Goal: Task Accomplishment & Management: Manage account settings

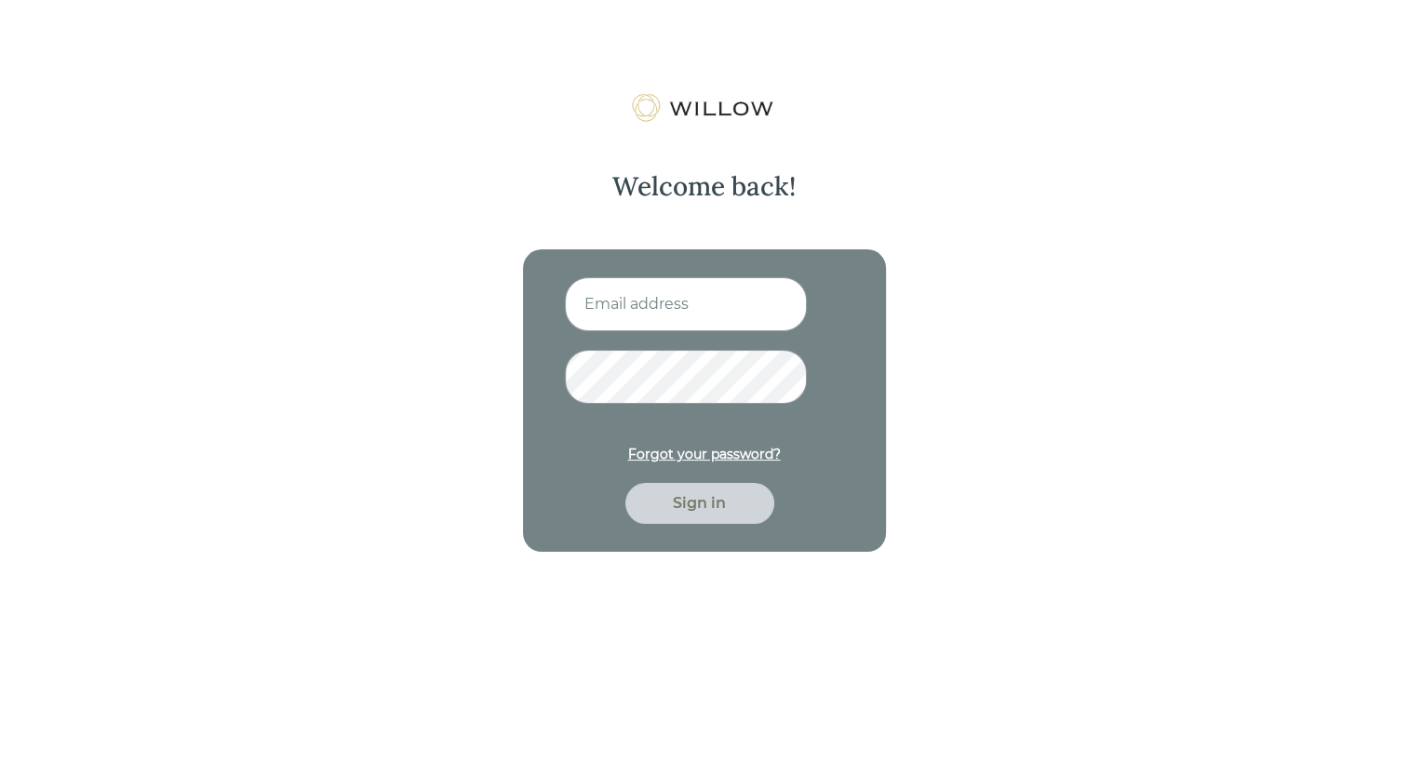
type input "[EMAIL_ADDRESS][DOMAIN_NAME]"
click at [723, 501] on div "Sign in" at bounding box center [700, 503] width 106 height 22
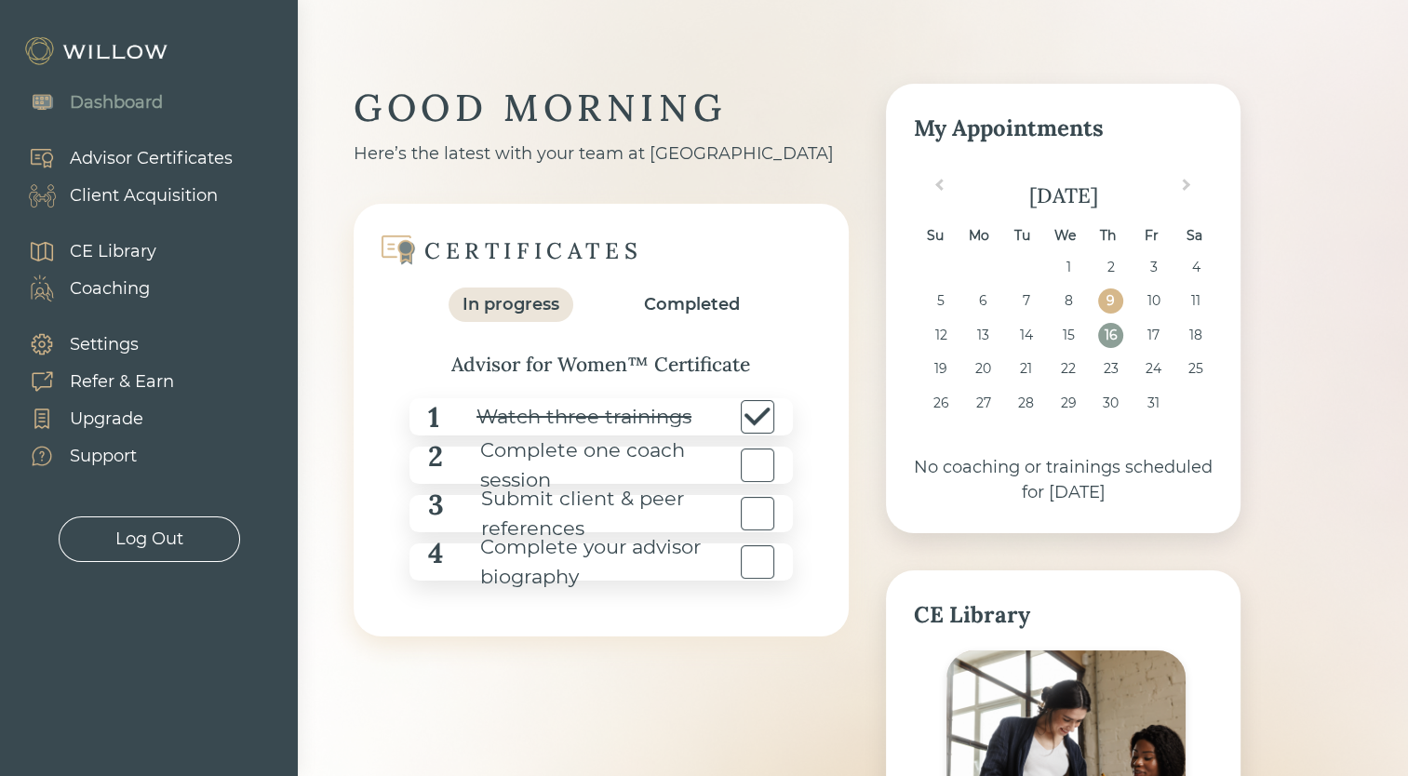
click at [156, 195] on div "Client Acquisition" at bounding box center [144, 195] width 148 height 25
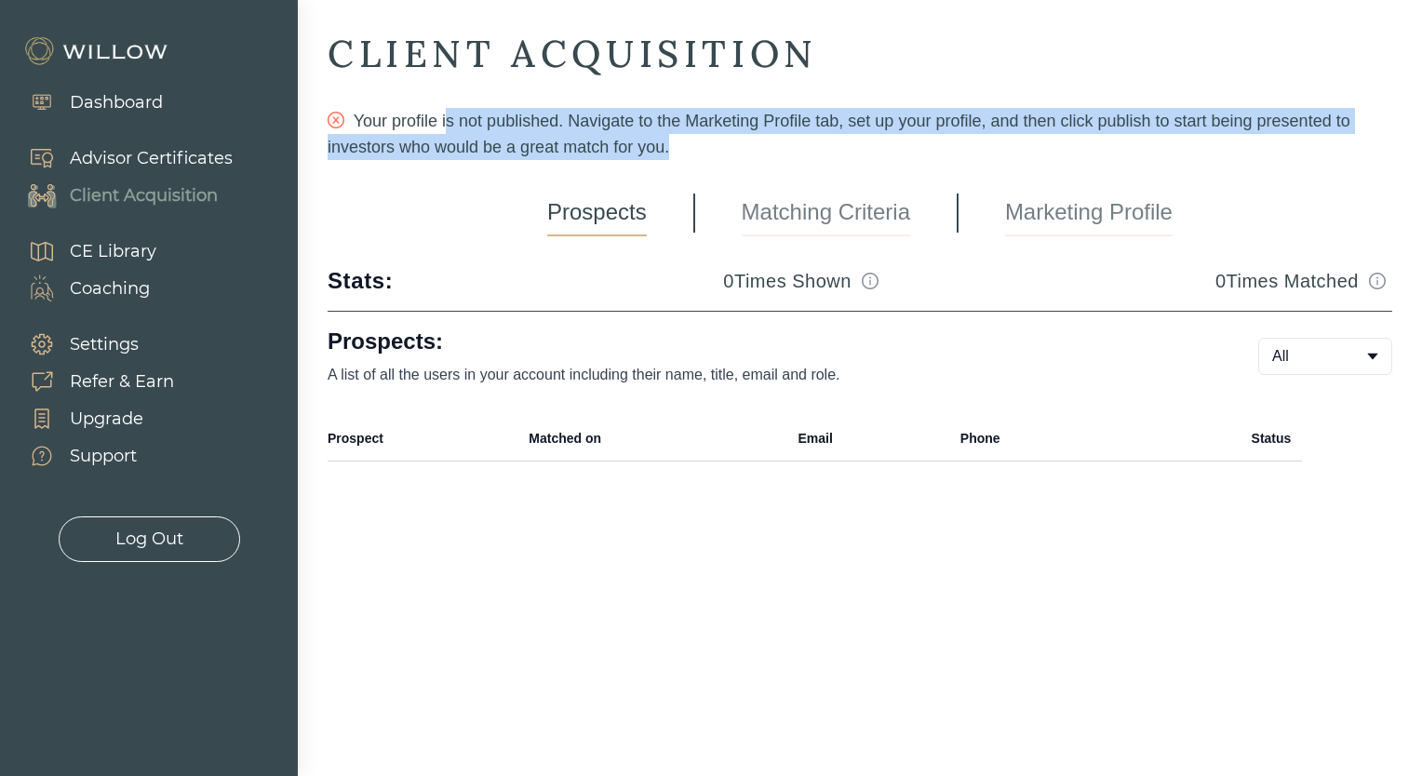
drag, startPoint x: 451, startPoint y: 114, endPoint x: 746, endPoint y: 145, distance: 296.8
click at [746, 145] on div "Your profile is not published. Navigate to the Marketing Profile tab, set up yo…" at bounding box center [860, 134] width 1065 height 52
click at [744, 155] on div "Your profile is not published. Navigate to the Marketing Profile tab, set up yo…" at bounding box center [860, 134] width 1065 height 52
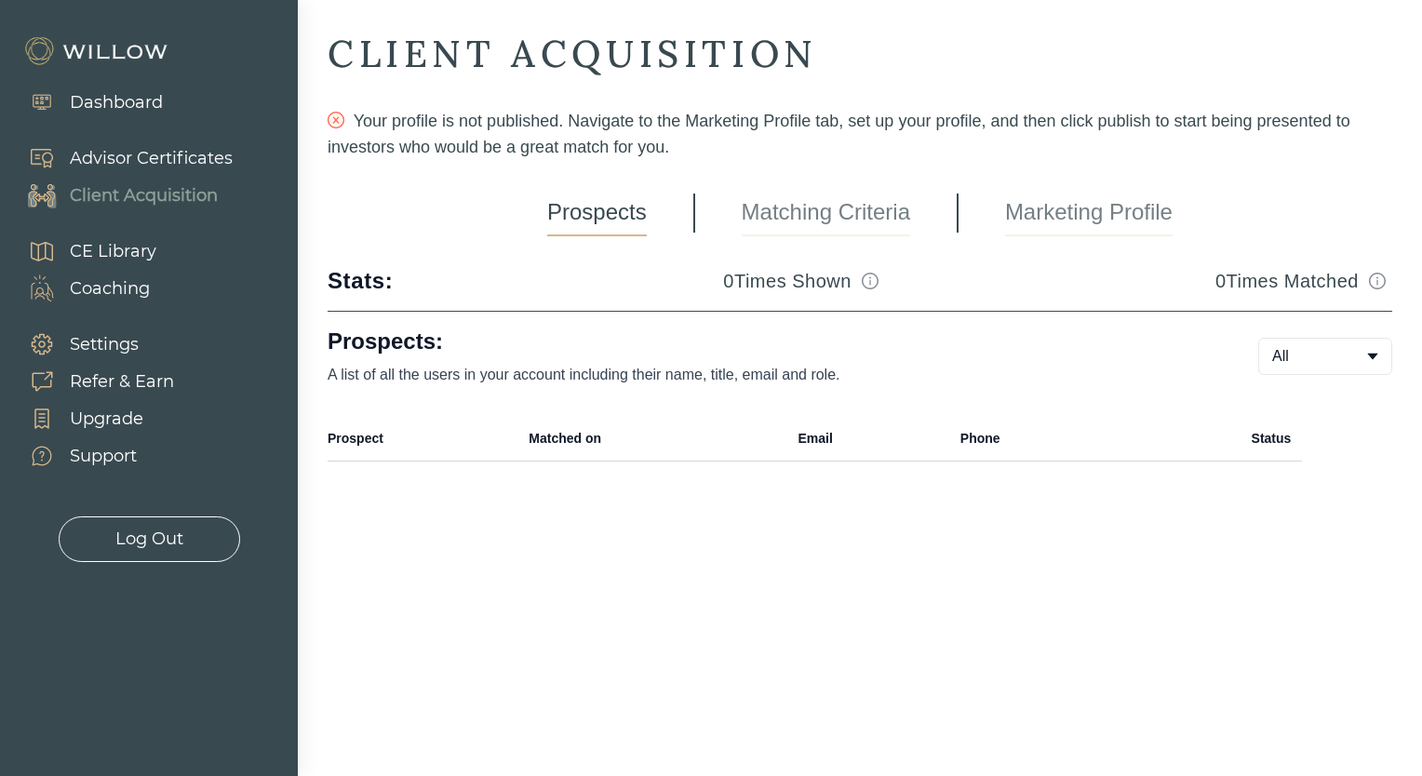
click at [117, 344] on div "Settings" at bounding box center [104, 344] width 69 height 25
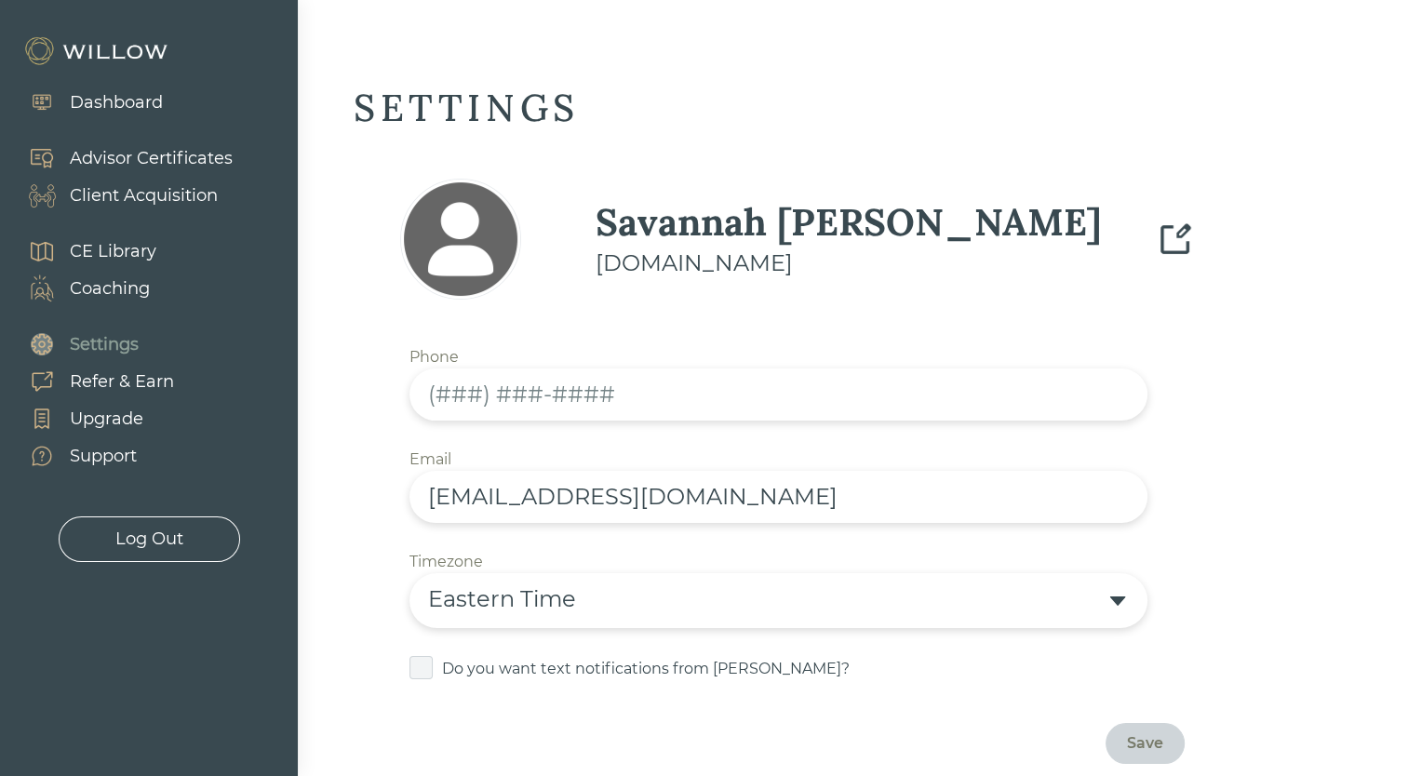
click at [139, 285] on div "Coaching" at bounding box center [110, 288] width 80 height 25
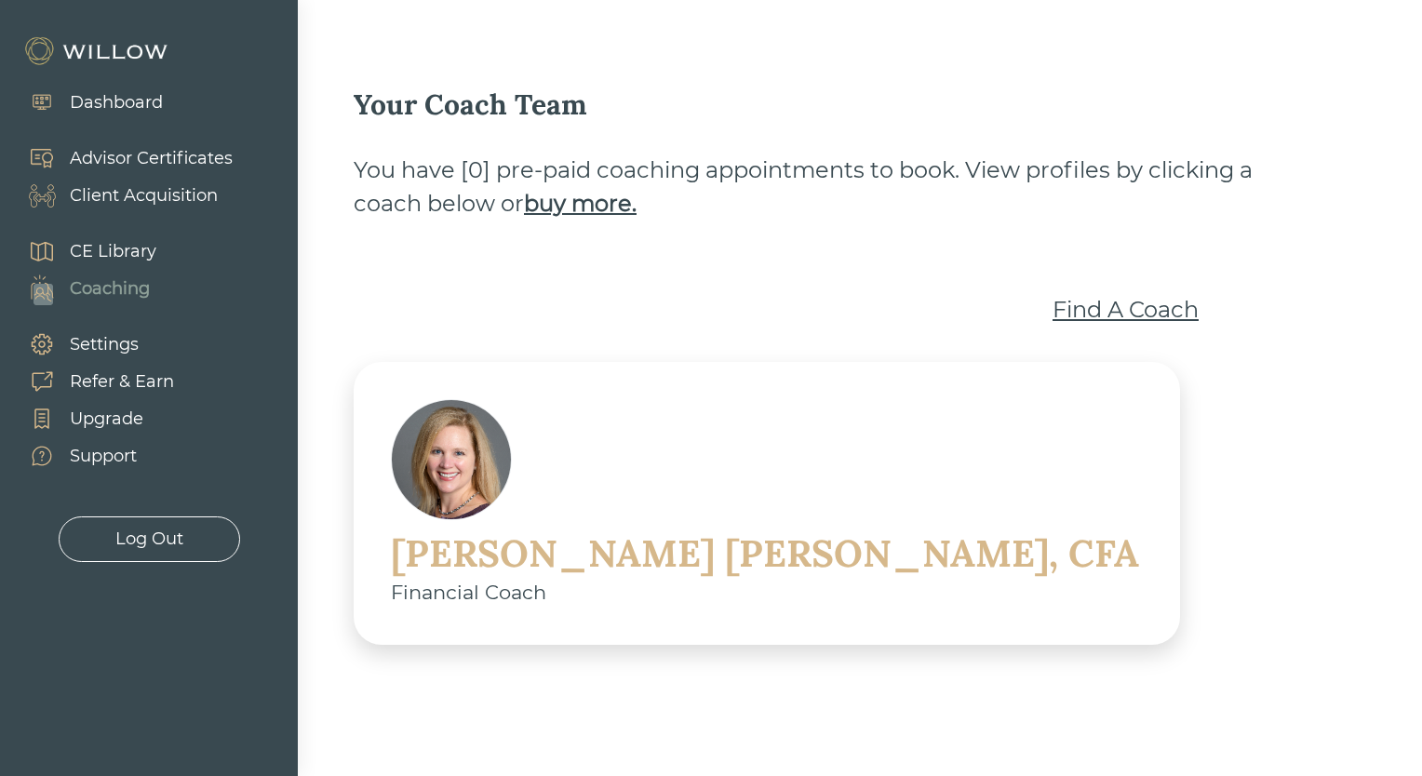
click at [146, 246] on div "CE Library" at bounding box center [113, 251] width 87 height 25
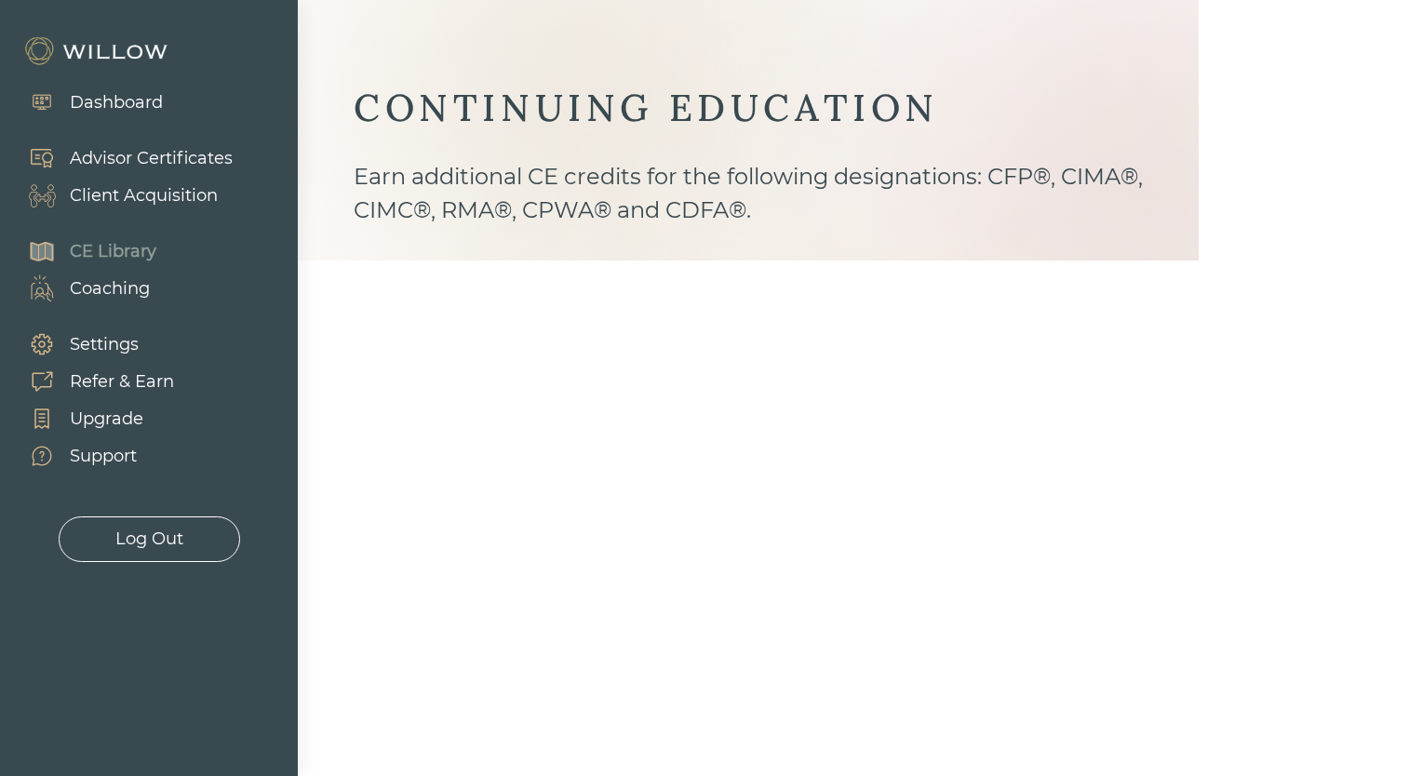
click at [168, 195] on div "Client Acquisition" at bounding box center [144, 195] width 148 height 25
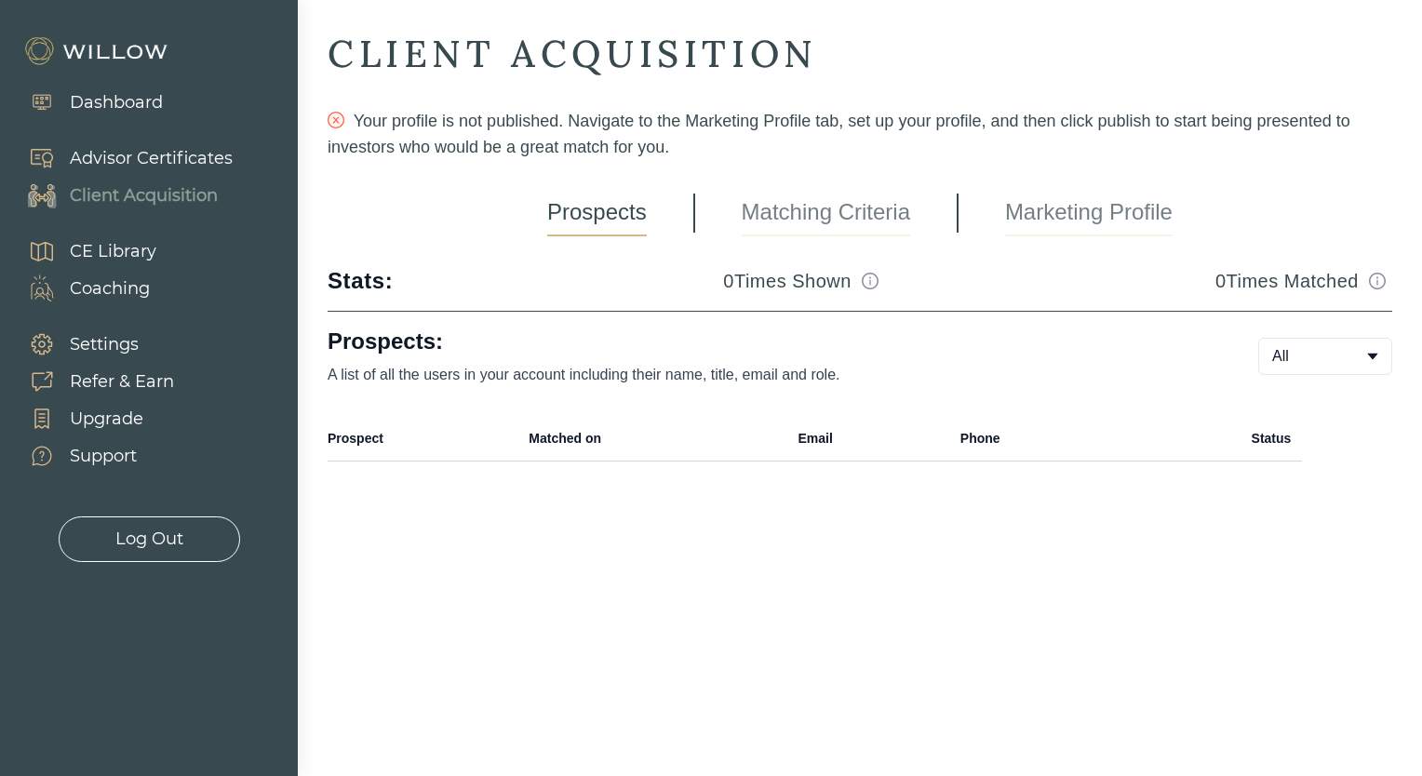
click at [1054, 216] on link "Marketing Profile" at bounding box center [1089, 213] width 168 height 47
